Goal: Transaction & Acquisition: Subscribe to service/newsletter

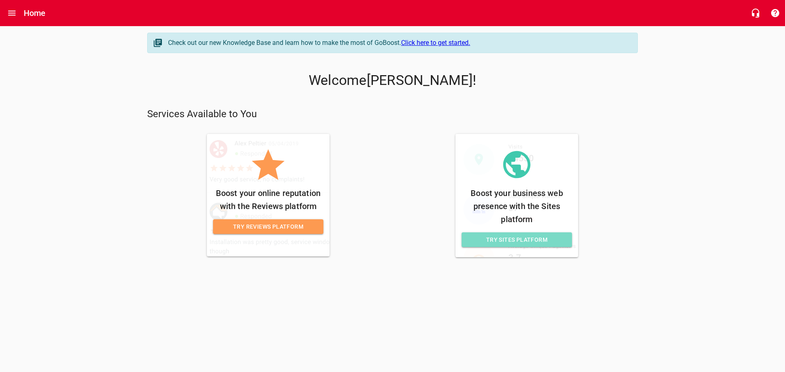
click at [528, 237] on span "Try Sites Platform" at bounding box center [516, 240] width 97 height 10
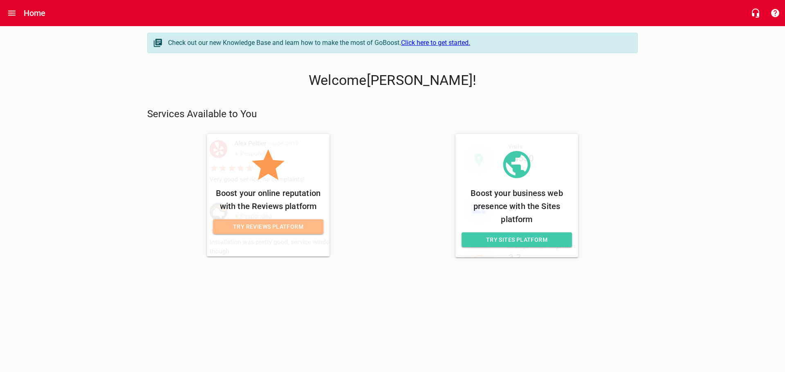
click at [290, 231] on span "Try Reviews Platform" at bounding box center [267, 227] width 97 height 10
